Goal: Task Accomplishment & Management: Use online tool/utility

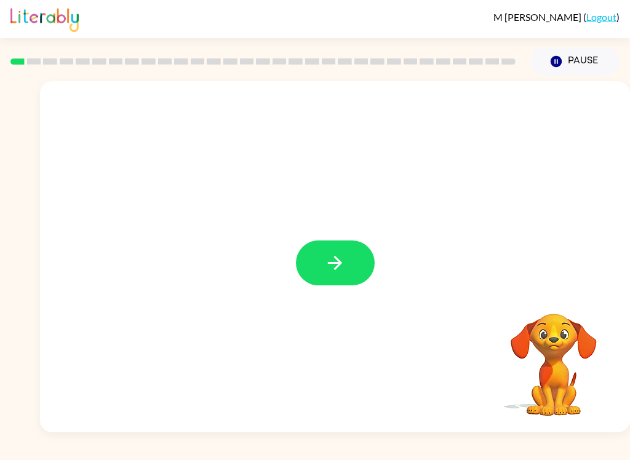
click at [356, 271] on button "button" at bounding box center [335, 263] width 79 height 45
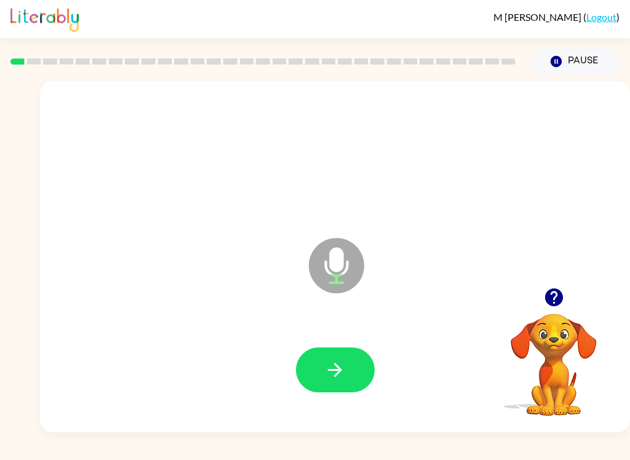
click at [358, 358] on button "button" at bounding box center [335, 370] width 79 height 45
click at [353, 361] on button "button" at bounding box center [335, 370] width 79 height 45
click at [352, 362] on button "button" at bounding box center [335, 370] width 79 height 45
click at [347, 371] on button "button" at bounding box center [335, 370] width 79 height 45
click at [350, 377] on button "button" at bounding box center [335, 370] width 79 height 45
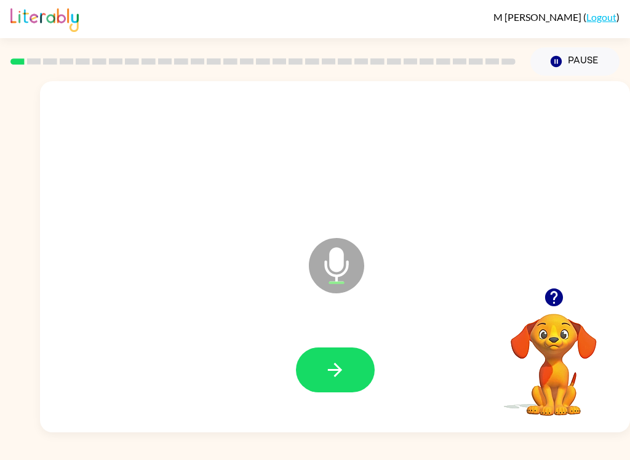
click at [351, 357] on button "button" at bounding box center [335, 370] width 79 height 45
click at [362, 366] on button "button" at bounding box center [335, 370] width 79 height 45
click at [353, 368] on button "button" at bounding box center [335, 370] width 79 height 45
click at [359, 361] on button "button" at bounding box center [335, 370] width 79 height 45
click at [348, 364] on button "button" at bounding box center [335, 370] width 79 height 45
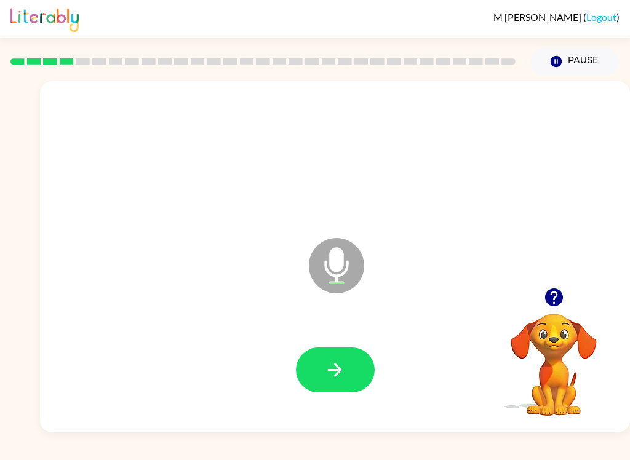
click at [373, 366] on button "button" at bounding box center [335, 370] width 79 height 45
click at [359, 366] on button "button" at bounding box center [335, 370] width 79 height 45
click at [353, 367] on button "button" at bounding box center [335, 370] width 79 height 45
click at [368, 367] on button "button" at bounding box center [335, 370] width 79 height 45
click at [364, 373] on button "button" at bounding box center [335, 370] width 79 height 45
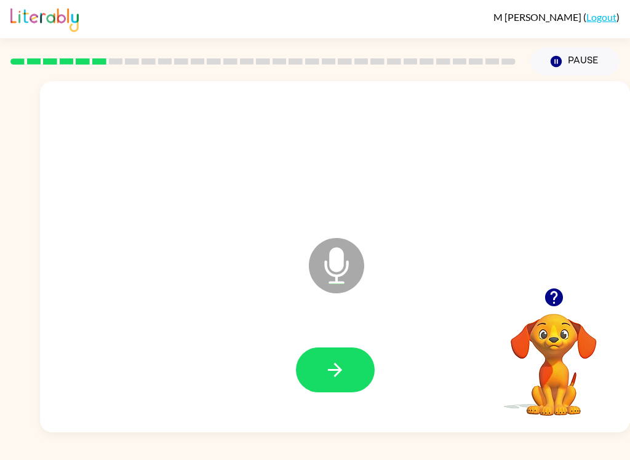
click at [340, 379] on icon "button" at bounding box center [335, 371] width 22 height 22
click at [345, 384] on button "button" at bounding box center [335, 370] width 79 height 45
click at [354, 384] on button "button" at bounding box center [335, 370] width 79 height 45
click at [360, 372] on button "button" at bounding box center [335, 370] width 79 height 45
click at [553, 355] on video "Your browser must support playing .mp4 files to use Literably. Please try using…" at bounding box center [554, 356] width 123 height 123
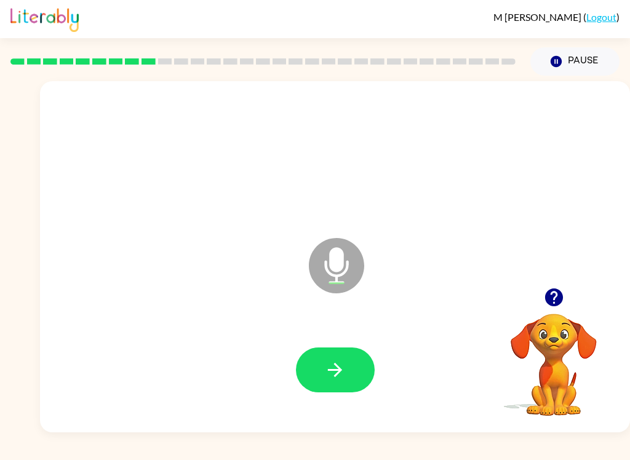
click at [554, 384] on video "Your browser must support playing .mp4 files to use Literably. Please try using…" at bounding box center [554, 356] width 123 height 123
click at [544, 355] on video "Your browser must support playing .mp4 files to use Literably. Please try using…" at bounding box center [554, 356] width 123 height 123
click at [558, 340] on video "Your browser must support playing .mp4 files to use Literably. Please try using…" at bounding box center [554, 356] width 123 height 123
click at [556, 349] on video "Your browser must support playing .mp4 files to use Literably. Please try using…" at bounding box center [554, 356] width 123 height 123
click at [552, 305] on icon "button" at bounding box center [554, 298] width 18 height 18
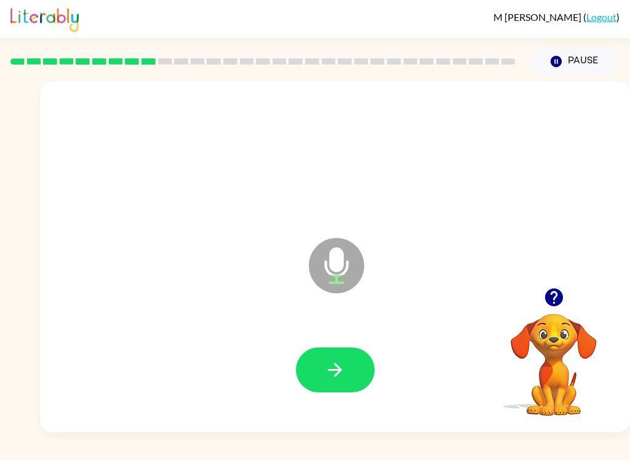
click at [348, 376] on button "button" at bounding box center [335, 370] width 79 height 45
click at [354, 390] on button "button" at bounding box center [335, 370] width 79 height 45
click at [337, 368] on icon "button" at bounding box center [335, 371] width 22 height 22
click at [359, 378] on button "button" at bounding box center [335, 370] width 79 height 45
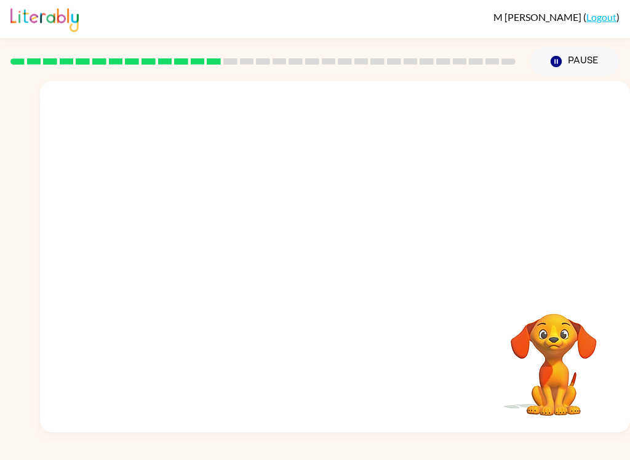
click at [555, 62] on icon "button" at bounding box center [556, 61] width 11 height 11
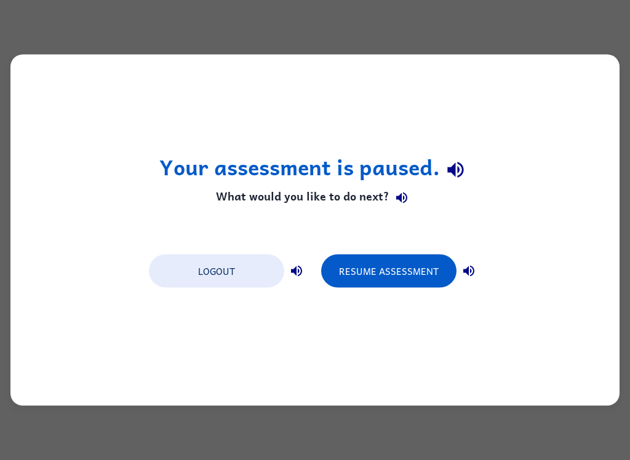
click at [431, 273] on button "Resume Assessment" at bounding box center [388, 271] width 135 height 33
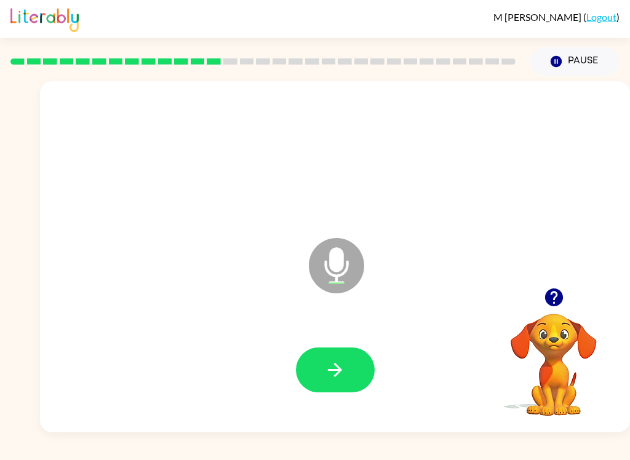
click at [311, 366] on button "button" at bounding box center [335, 370] width 79 height 45
click at [355, 360] on button "button" at bounding box center [335, 370] width 79 height 45
click at [336, 379] on icon "button" at bounding box center [335, 371] width 22 height 22
click at [358, 378] on button "button" at bounding box center [335, 370] width 79 height 45
click at [362, 371] on button "button" at bounding box center [335, 370] width 79 height 45
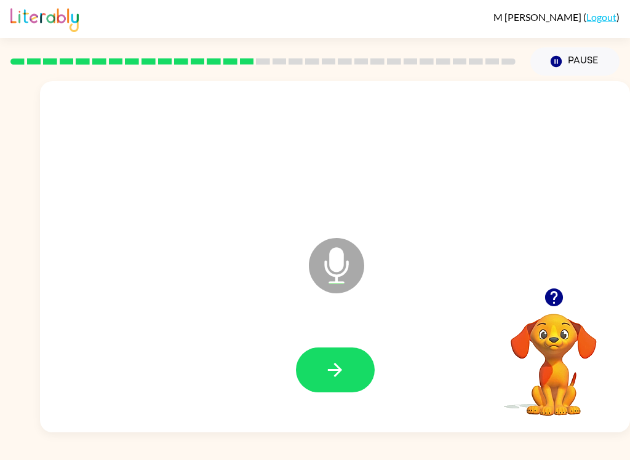
click at [360, 371] on button "button" at bounding box center [335, 370] width 79 height 45
click at [342, 361] on icon "button" at bounding box center [335, 371] width 22 height 22
click at [338, 388] on button "button" at bounding box center [335, 370] width 79 height 45
click at [353, 385] on button "button" at bounding box center [335, 370] width 79 height 45
click at [339, 382] on button "button" at bounding box center [335, 370] width 79 height 45
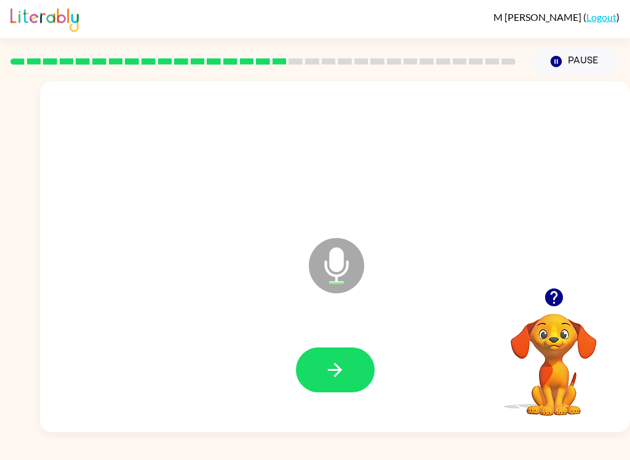
click at [357, 369] on button "button" at bounding box center [335, 370] width 79 height 45
click at [334, 373] on icon "button" at bounding box center [335, 371] width 22 height 22
click at [355, 373] on button "button" at bounding box center [335, 370] width 79 height 45
click at [365, 385] on button "button" at bounding box center [335, 370] width 79 height 45
click at [372, 366] on button "button" at bounding box center [335, 370] width 79 height 45
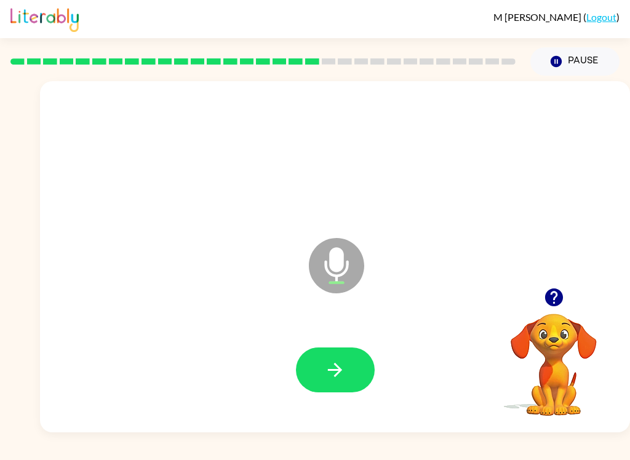
click at [340, 373] on icon "button" at bounding box center [335, 370] width 14 height 14
click at [354, 382] on button "button" at bounding box center [335, 370] width 79 height 45
click at [342, 364] on icon "button" at bounding box center [335, 371] width 22 height 22
click at [357, 375] on button "button" at bounding box center [335, 370] width 79 height 45
click at [366, 377] on button "button" at bounding box center [335, 370] width 79 height 45
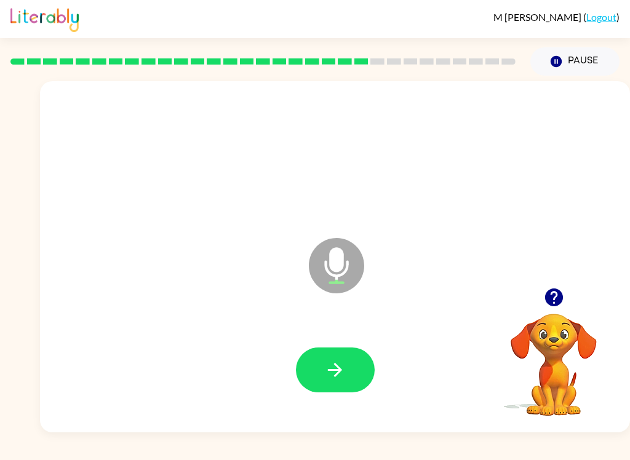
click at [359, 369] on button "button" at bounding box center [335, 370] width 79 height 45
click at [360, 368] on button "button" at bounding box center [335, 370] width 79 height 45
click at [352, 359] on button "button" at bounding box center [335, 370] width 79 height 45
click at [555, 65] on icon "button" at bounding box center [556, 61] width 11 height 11
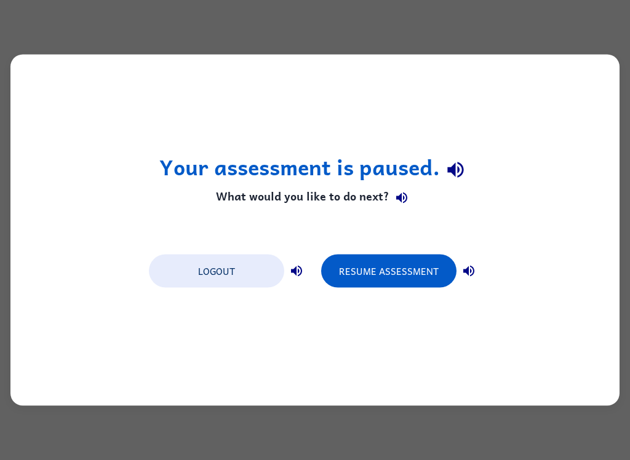
click at [432, 266] on button "Resume Assessment" at bounding box center [388, 271] width 135 height 33
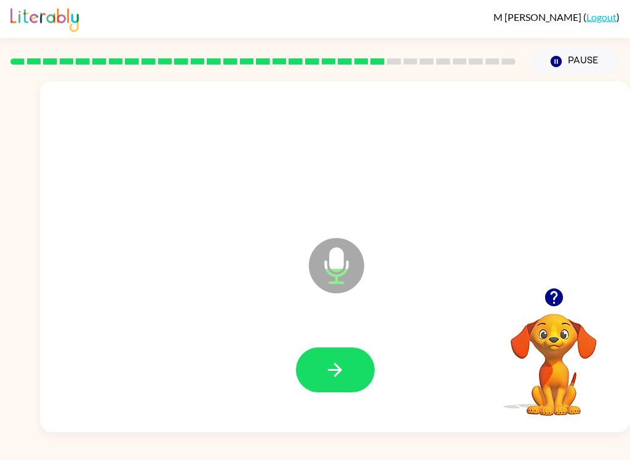
click at [362, 366] on button "button" at bounding box center [335, 370] width 79 height 45
click at [360, 373] on button "button" at bounding box center [335, 370] width 79 height 45
click at [362, 373] on button "button" at bounding box center [335, 370] width 79 height 45
click at [363, 383] on button "button" at bounding box center [335, 370] width 79 height 45
click at [364, 358] on button "button" at bounding box center [335, 370] width 79 height 45
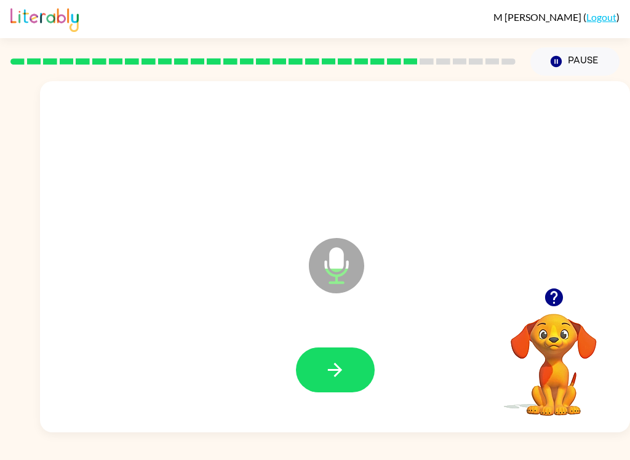
click at [353, 370] on button "button" at bounding box center [335, 370] width 79 height 45
click at [366, 369] on button "button" at bounding box center [335, 370] width 79 height 45
click at [360, 373] on button "button" at bounding box center [335, 370] width 79 height 45
click at [347, 376] on button "button" at bounding box center [335, 370] width 79 height 45
click at [353, 392] on button "button" at bounding box center [335, 370] width 79 height 45
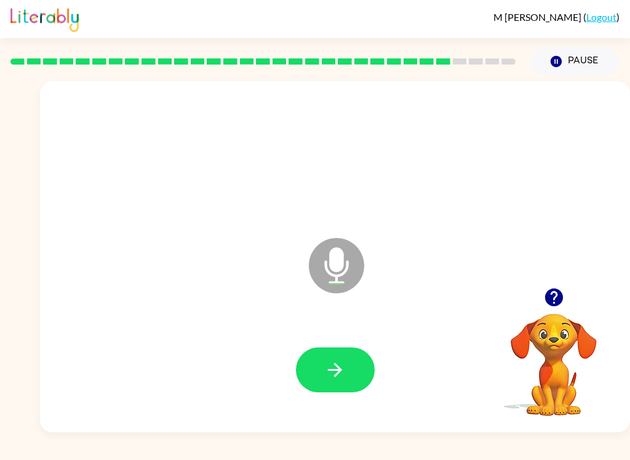
click at [362, 372] on button "button" at bounding box center [335, 370] width 79 height 45
click at [373, 369] on button "button" at bounding box center [335, 370] width 79 height 45
click at [358, 368] on button "button" at bounding box center [335, 370] width 79 height 45
click at [353, 375] on button "button" at bounding box center [335, 370] width 79 height 45
click at [366, 377] on button "button" at bounding box center [335, 370] width 79 height 45
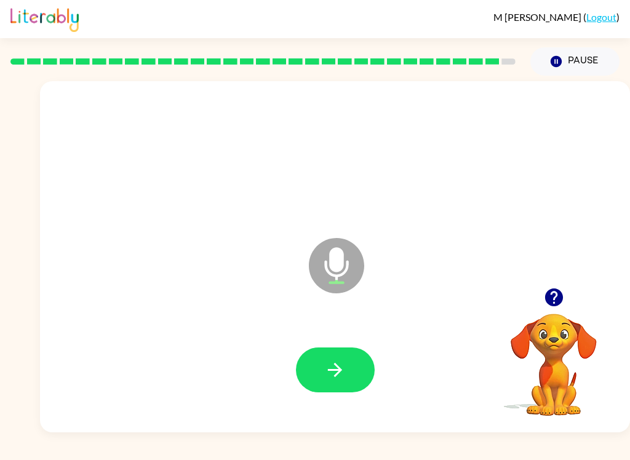
click at [365, 374] on button "button" at bounding box center [335, 370] width 79 height 45
click at [358, 366] on button "button" at bounding box center [335, 370] width 79 height 45
